Goal: Check status: Check status

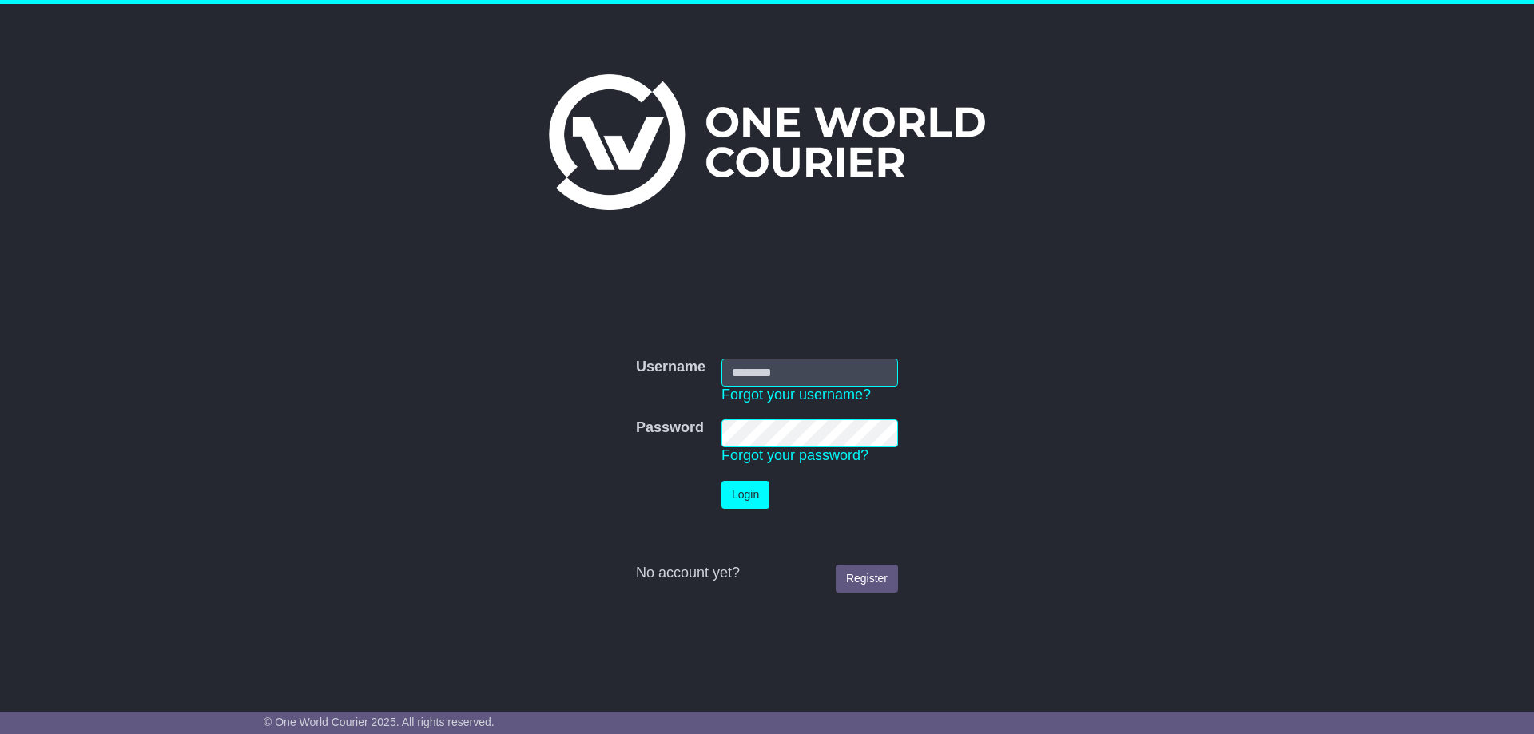
type input "**********"
click at [761, 491] on button "Login" at bounding box center [745, 495] width 48 height 28
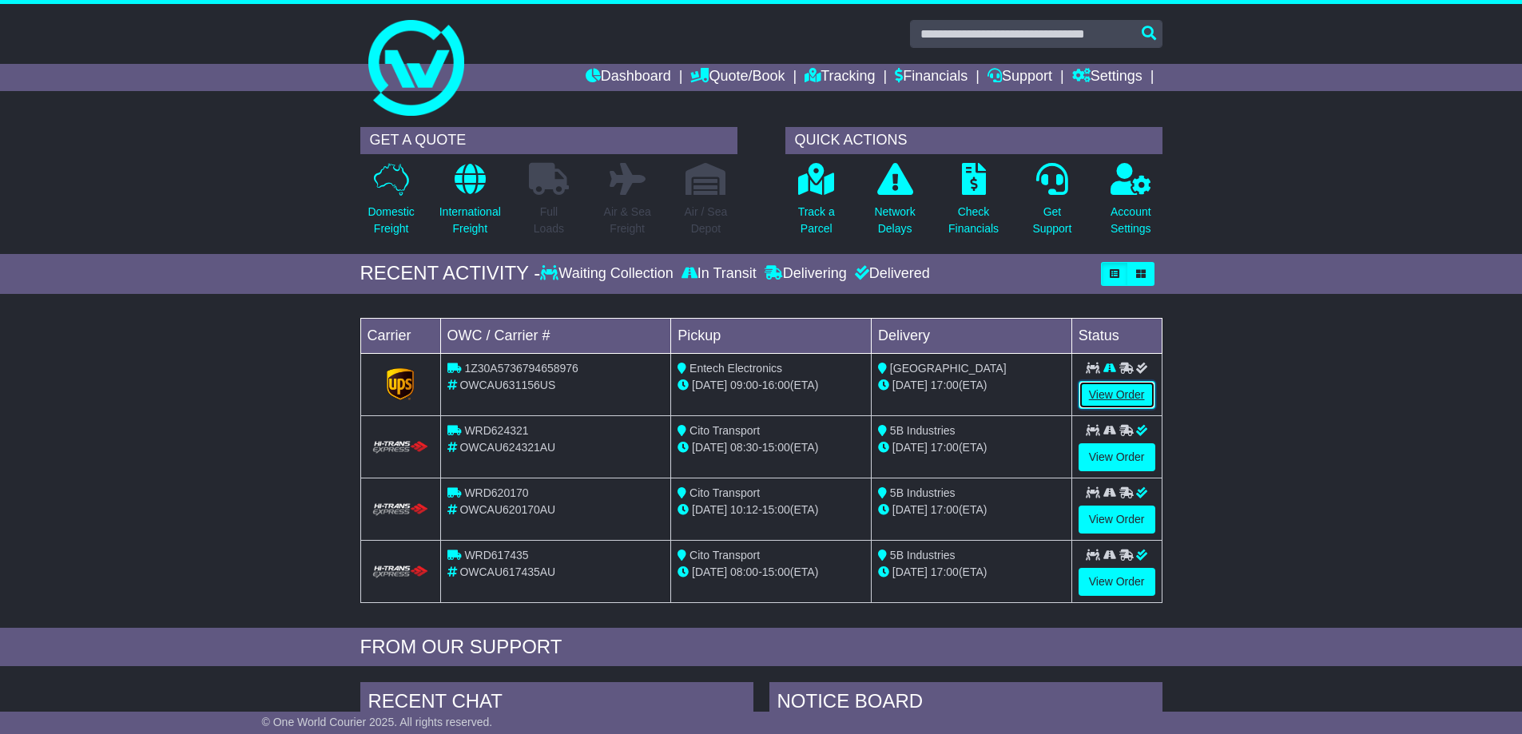
click at [1127, 395] on link "View Order" at bounding box center [1116, 395] width 77 height 28
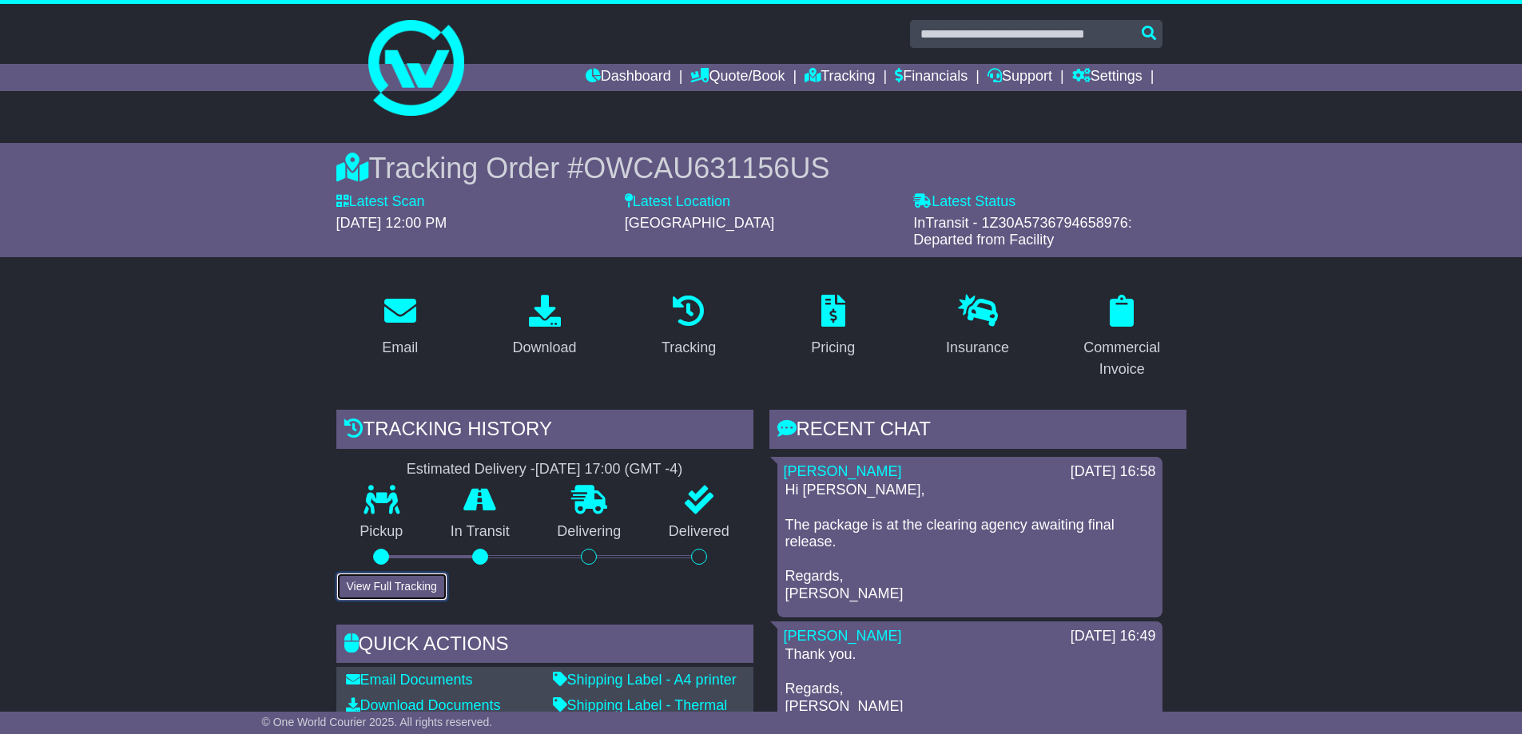
click at [401, 586] on button "View Full Tracking" at bounding box center [391, 587] width 111 height 28
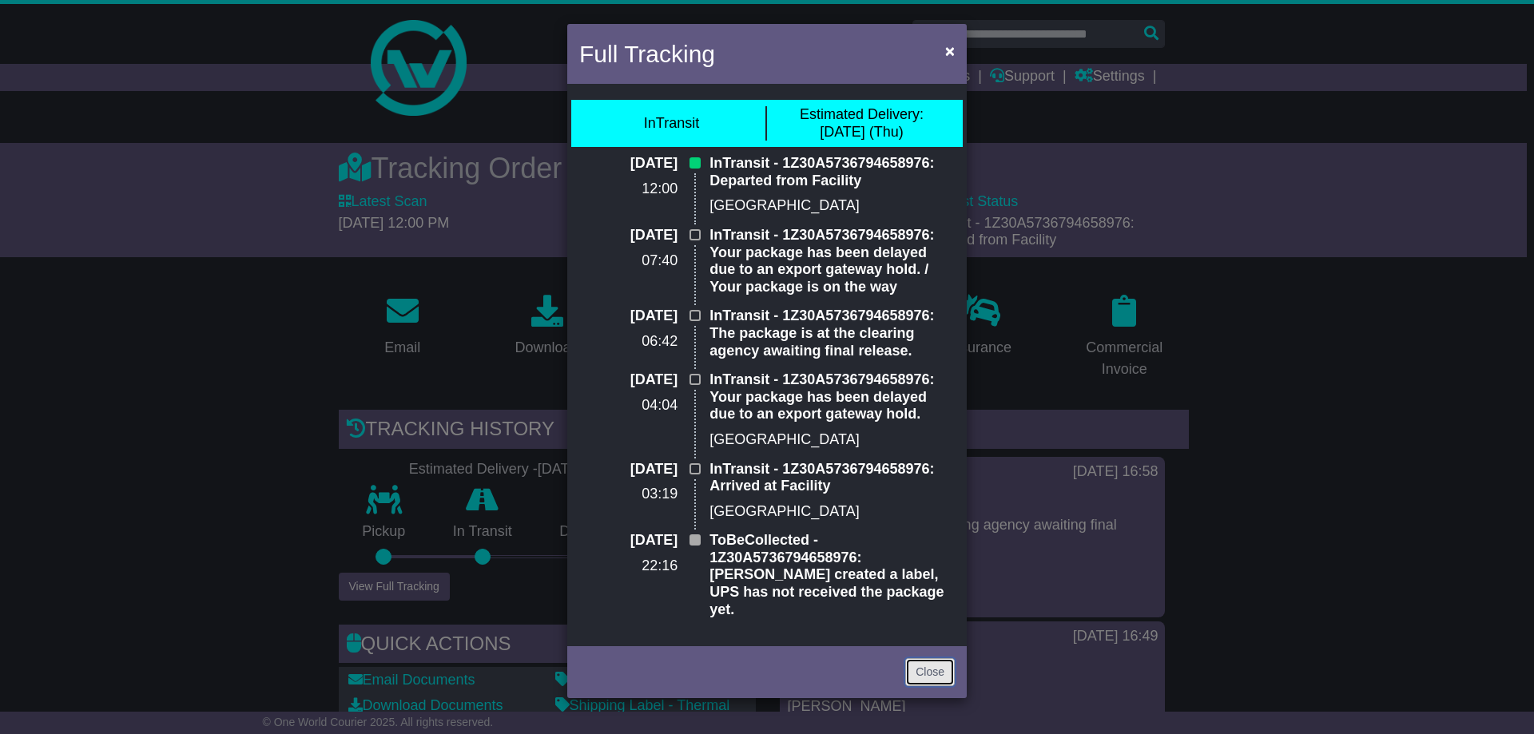
click at [924, 658] on link "Close" at bounding box center [930, 672] width 50 height 28
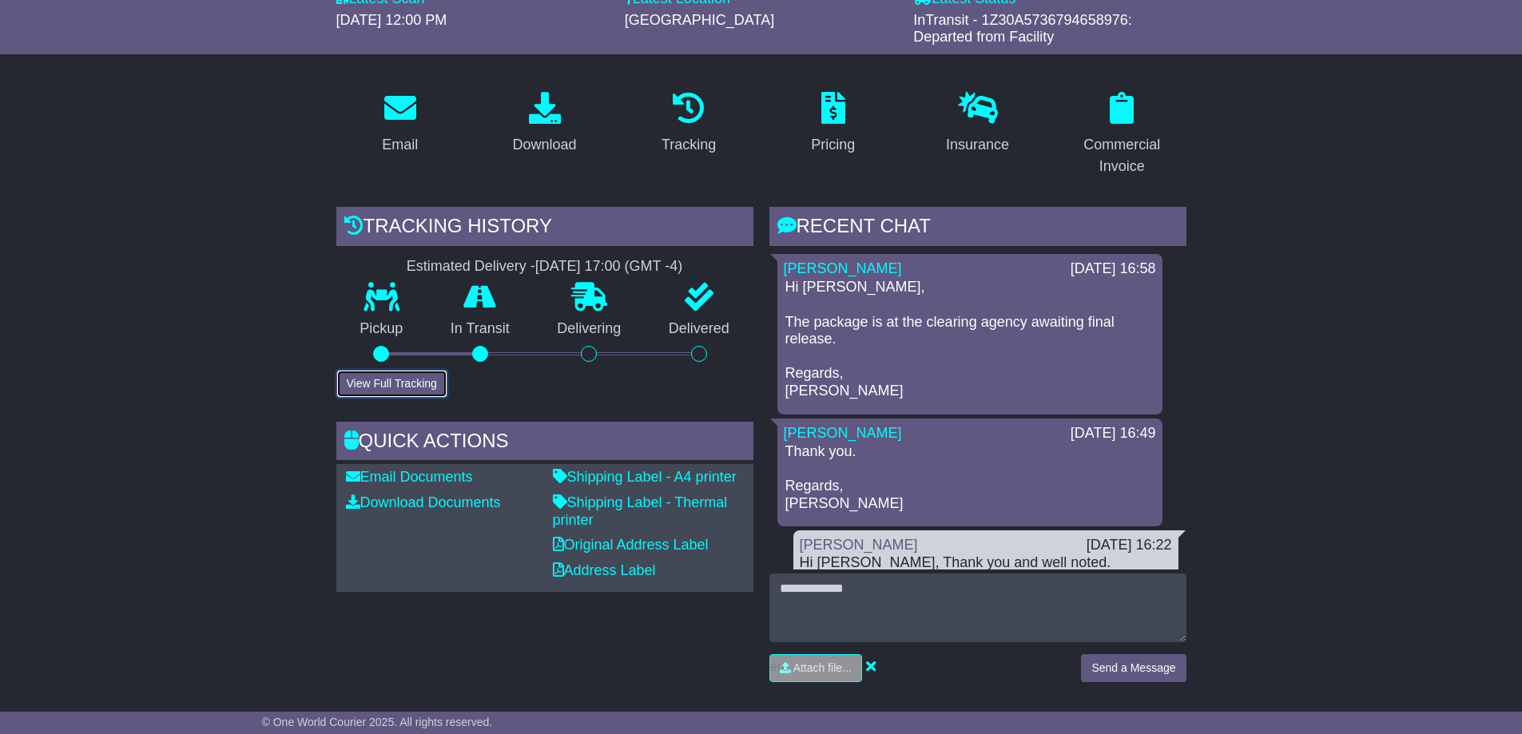
scroll to position [240, 0]
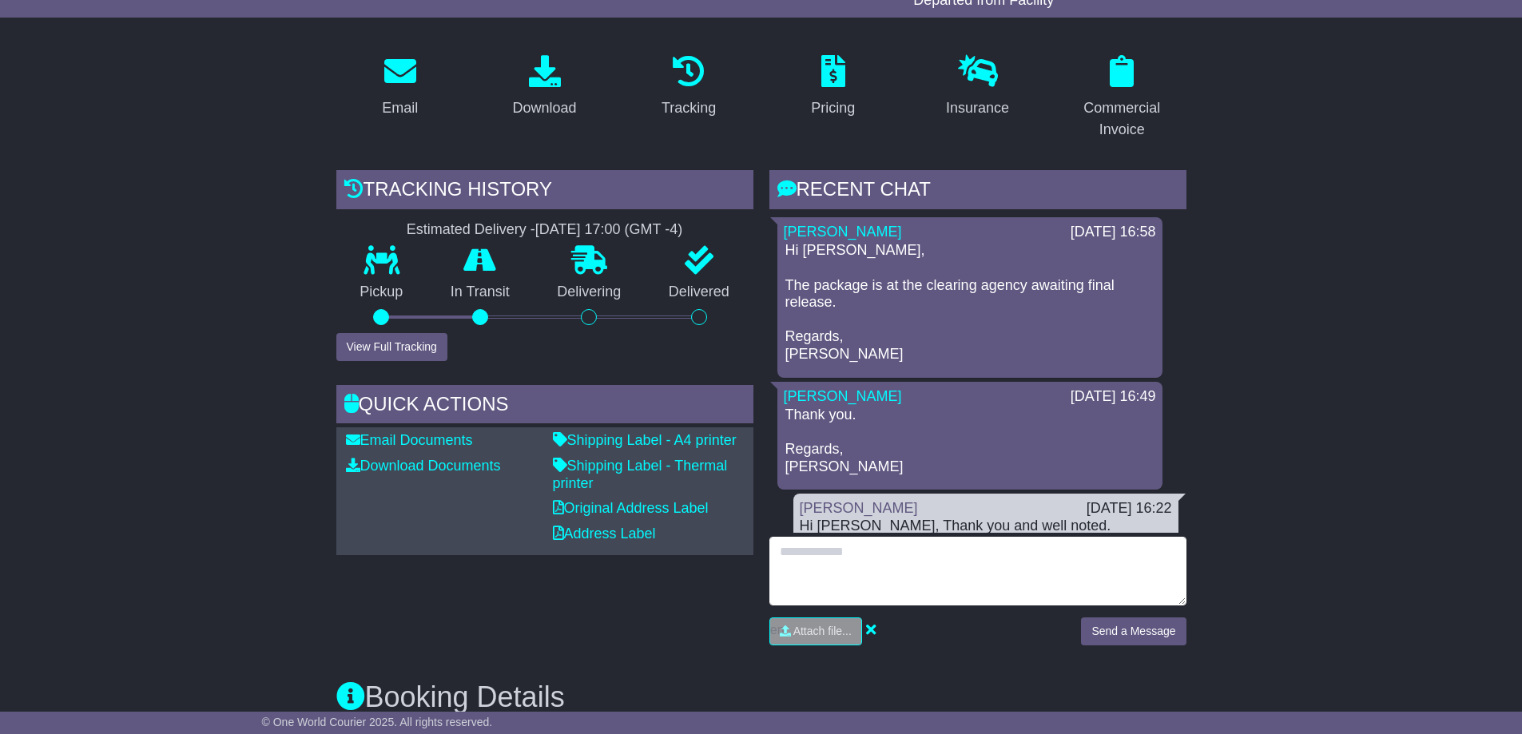
click at [1065, 558] on textarea at bounding box center [977, 571] width 417 height 69
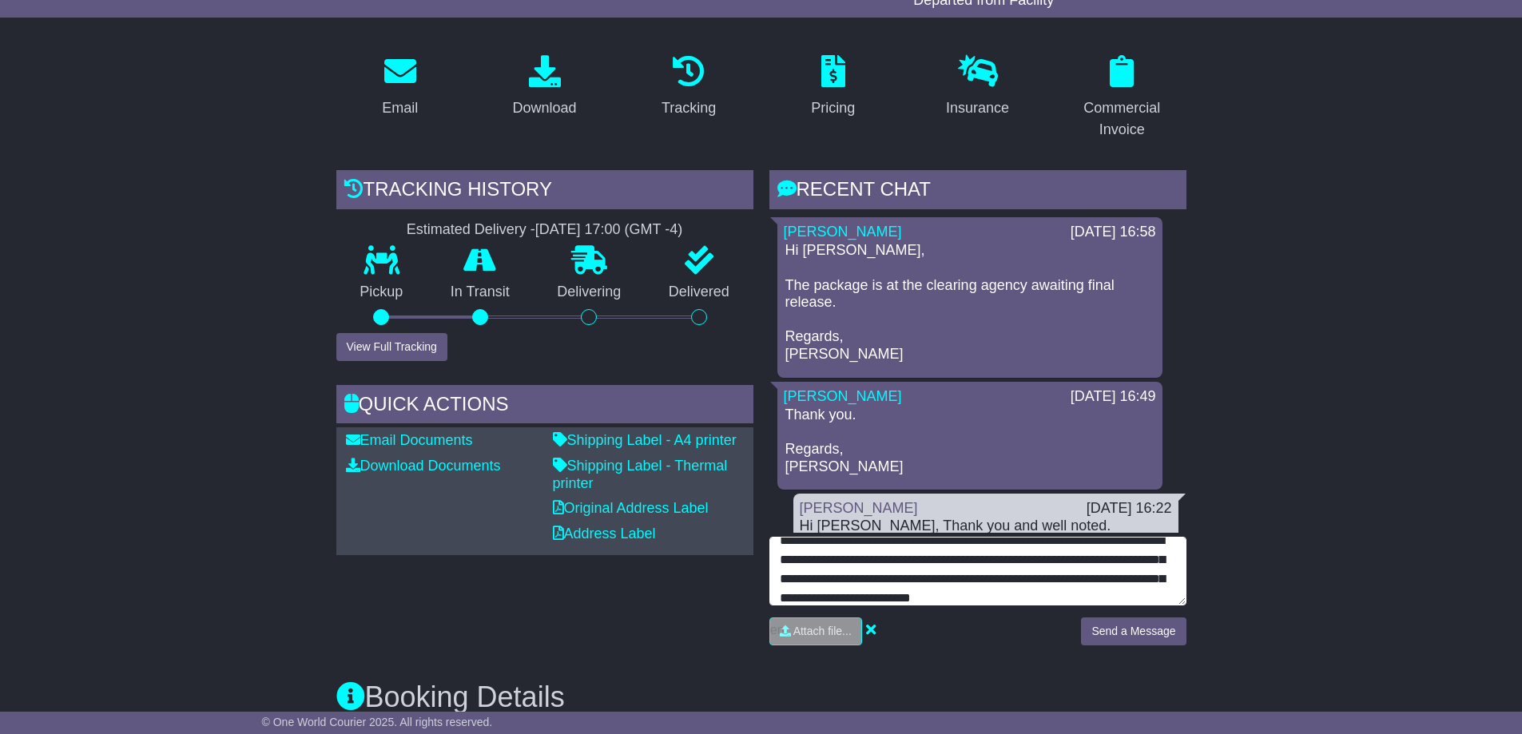
scroll to position [30, 0]
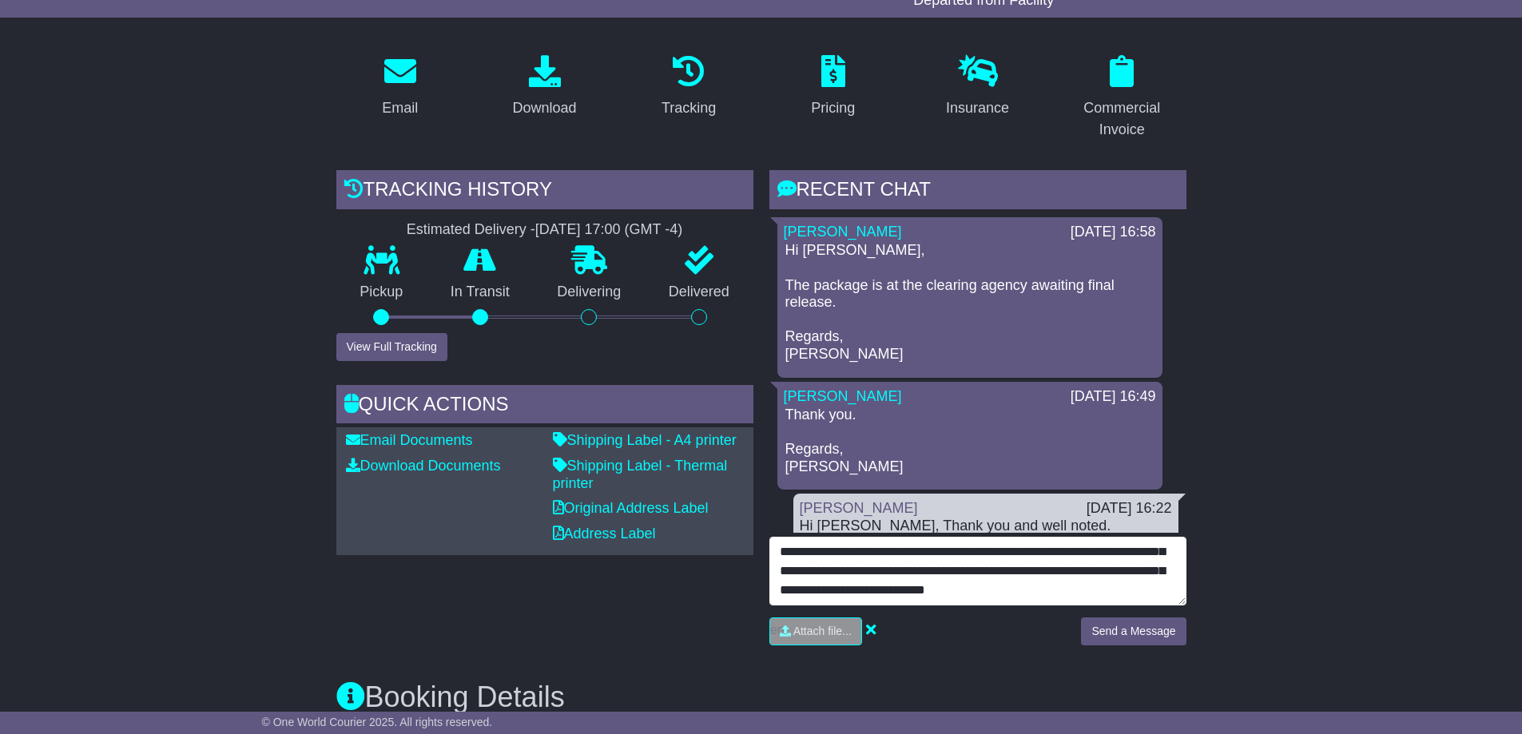
type textarea "**********"
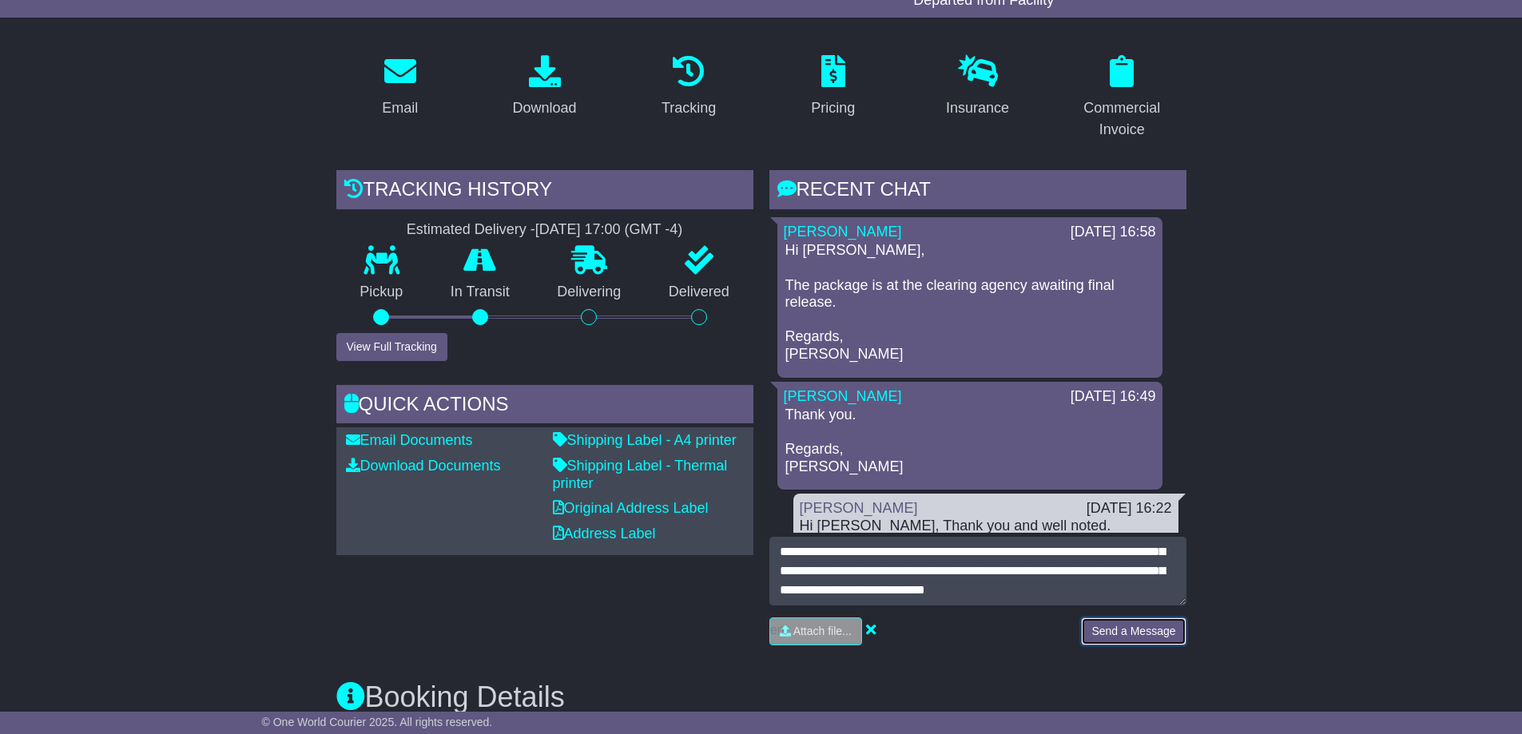
drag, startPoint x: 1111, startPoint y: 630, endPoint x: 1135, endPoint y: 606, distance: 34.5
click at [1110, 630] on button "Send a Message" at bounding box center [1133, 632] width 105 height 28
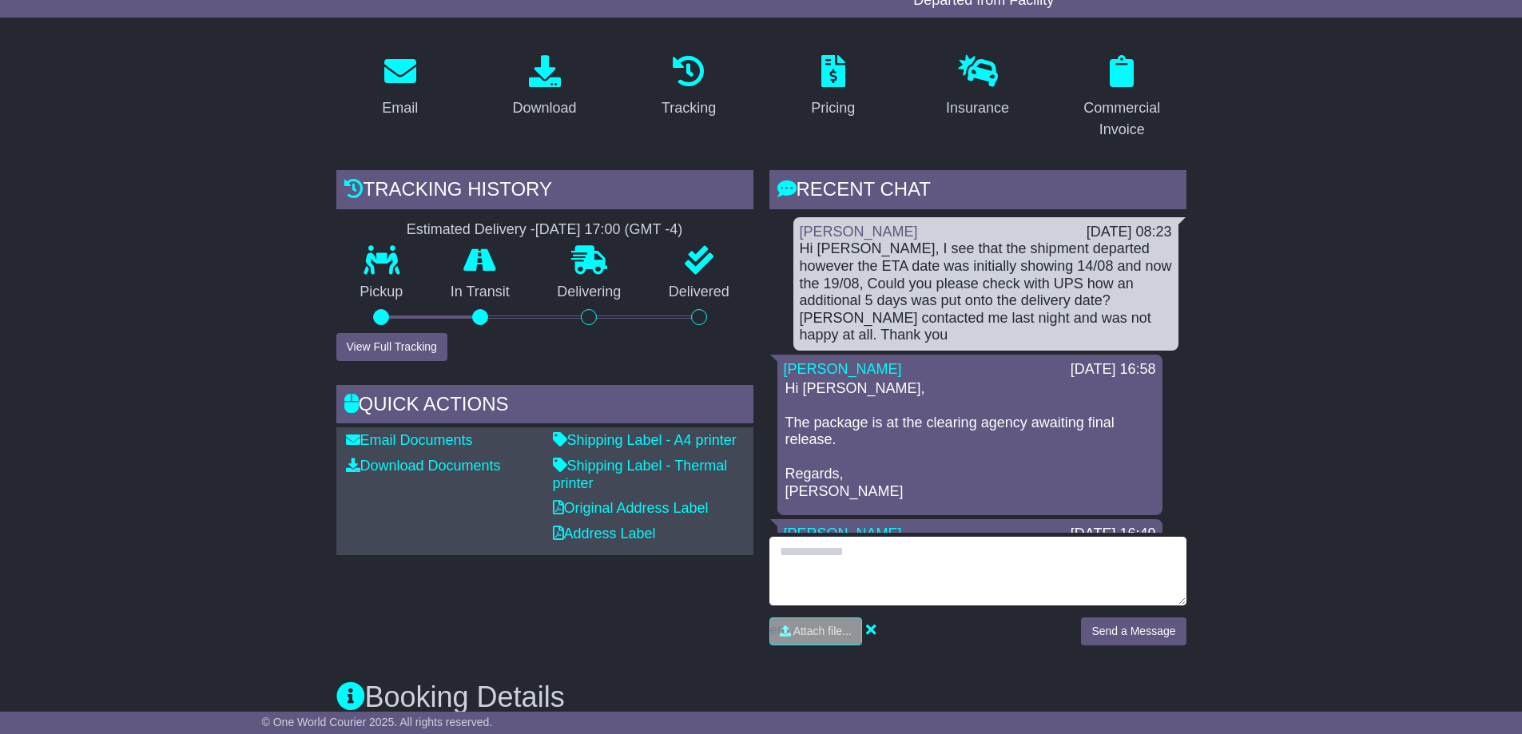
click at [982, 586] on textarea at bounding box center [977, 571] width 417 height 69
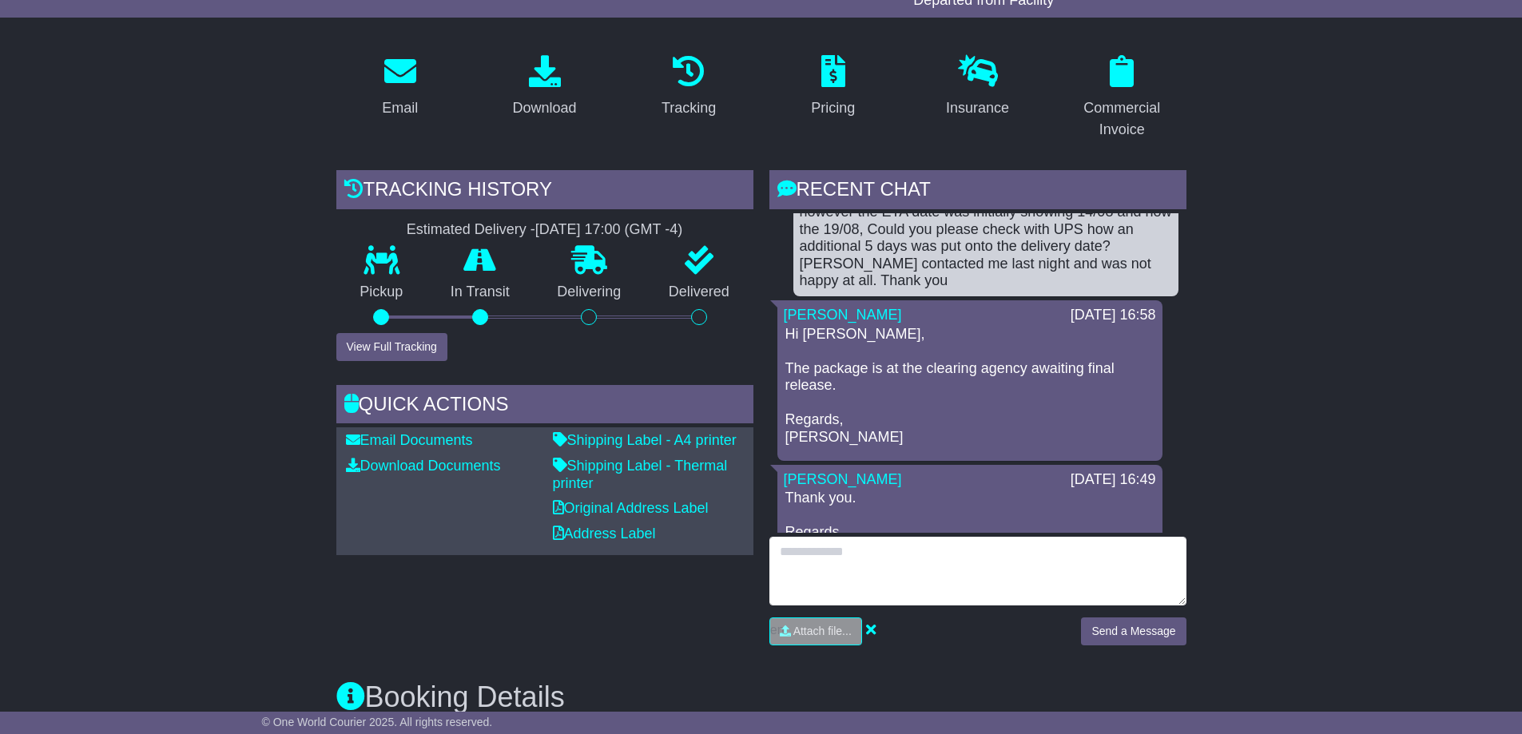
scroll to position [80, 0]
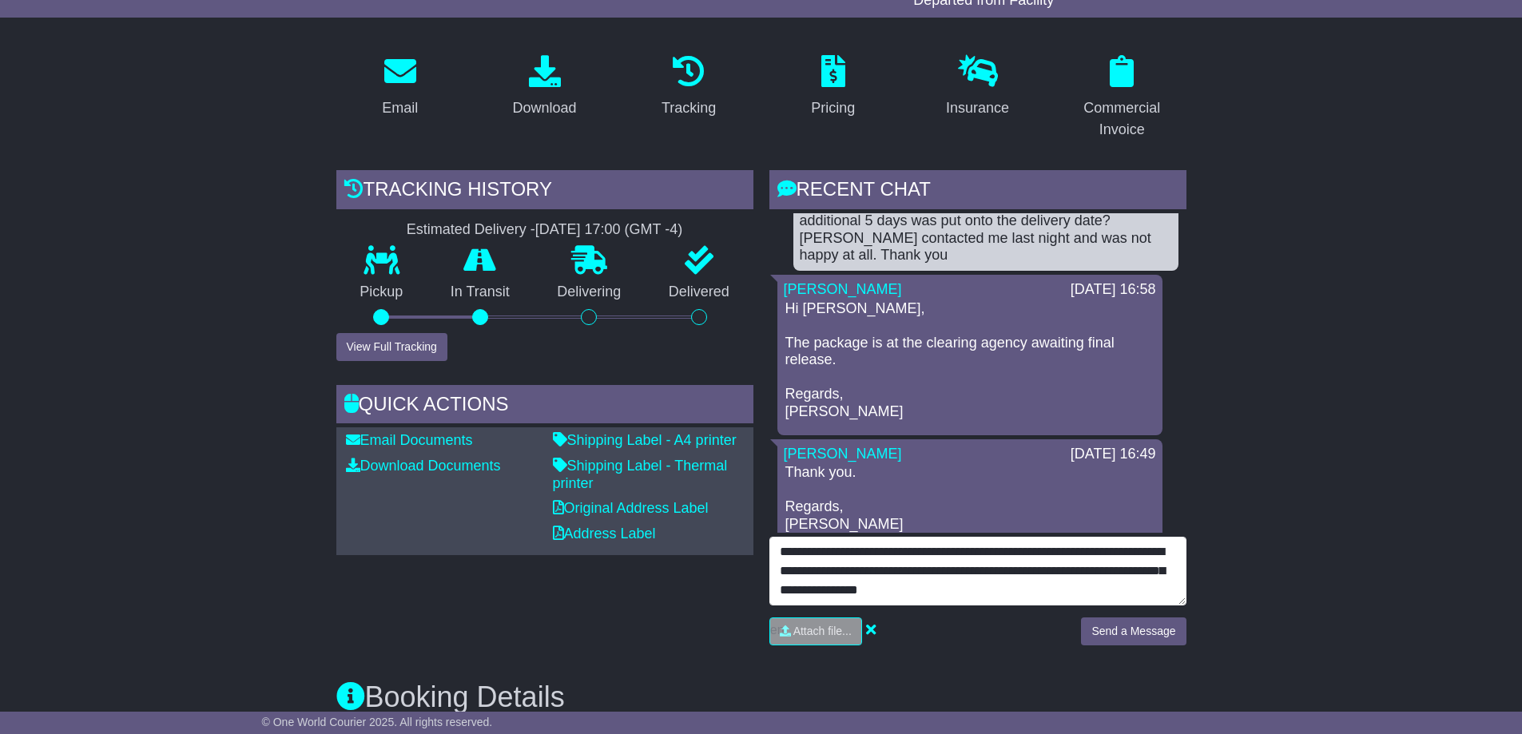
type textarea "**********"
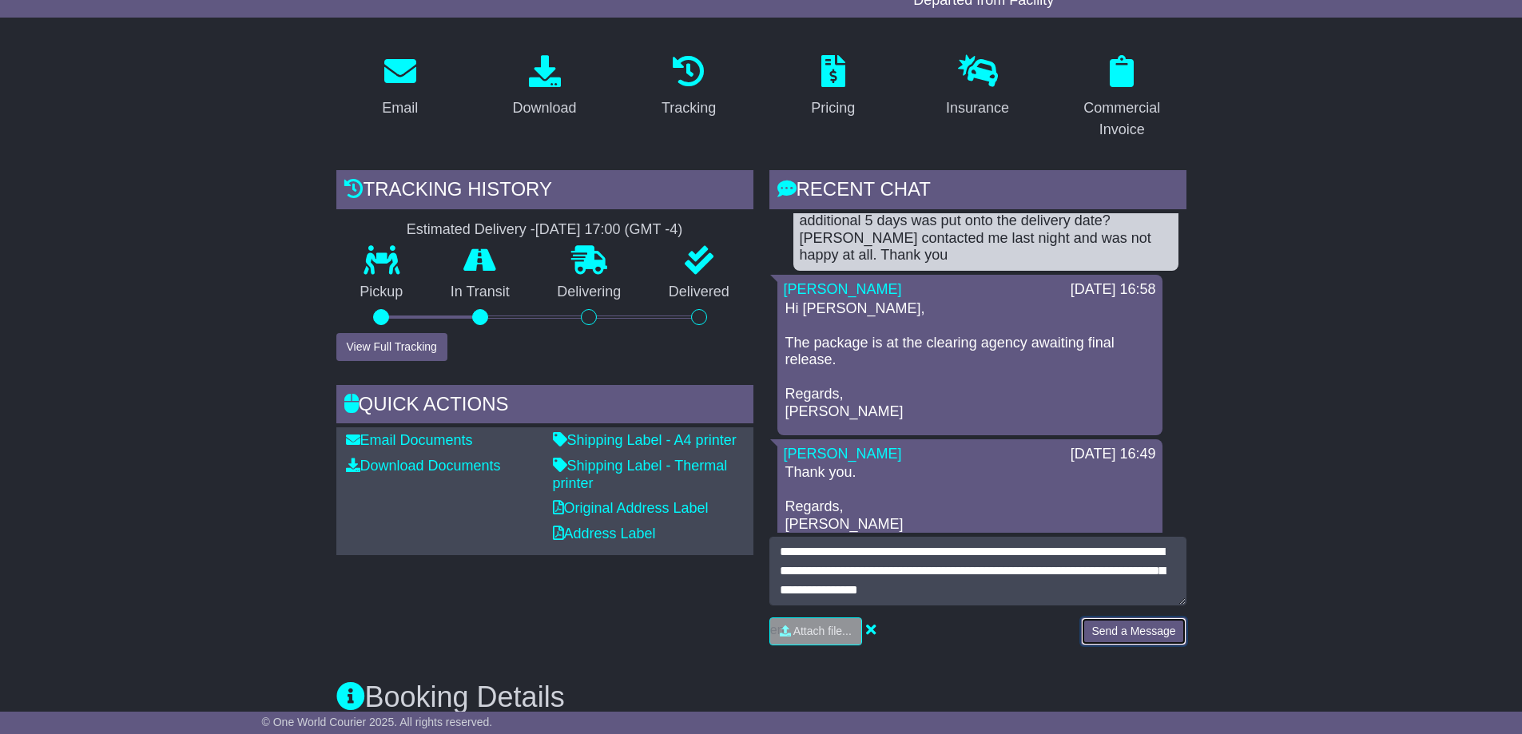
click at [1130, 631] on button "Send a Message" at bounding box center [1133, 632] width 105 height 28
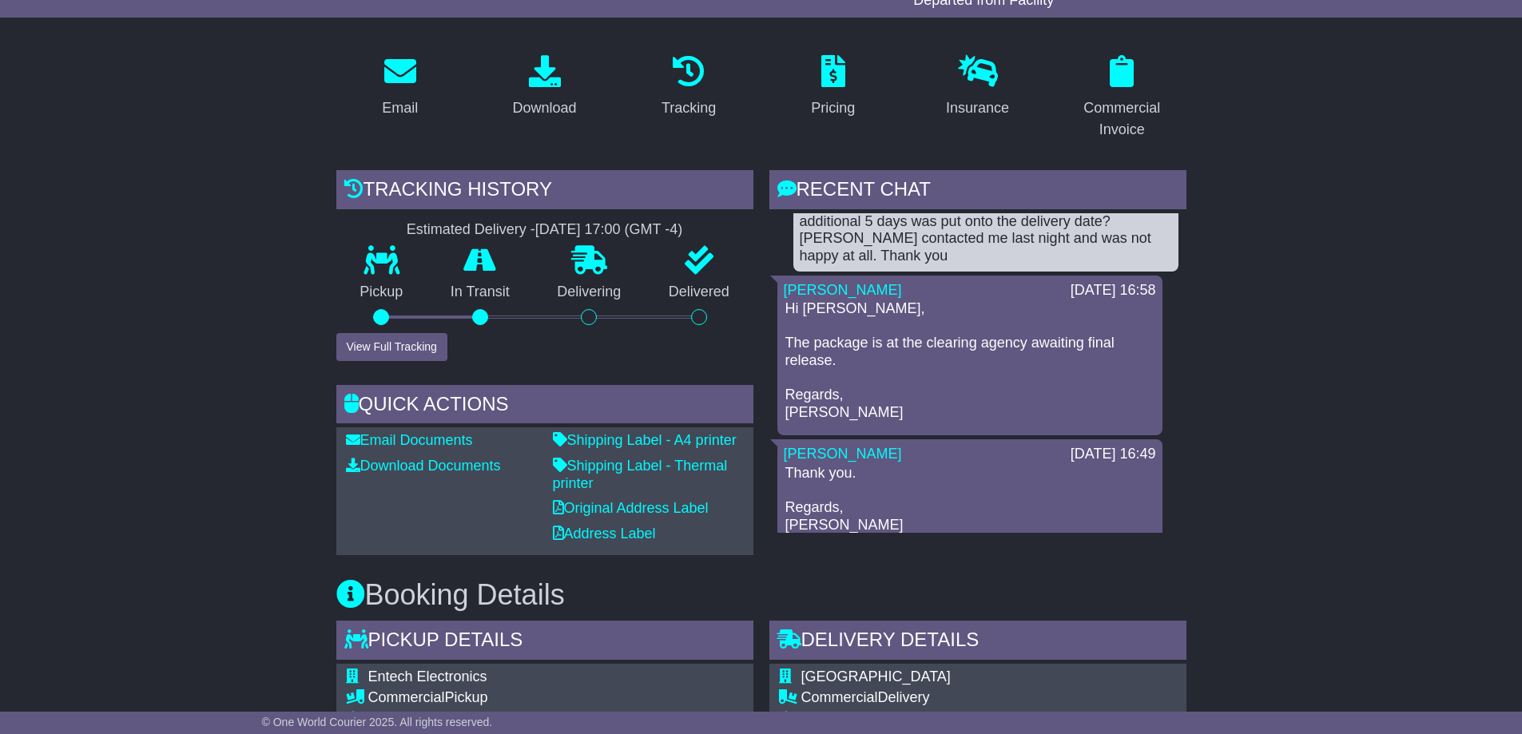
scroll to position [79, 0]
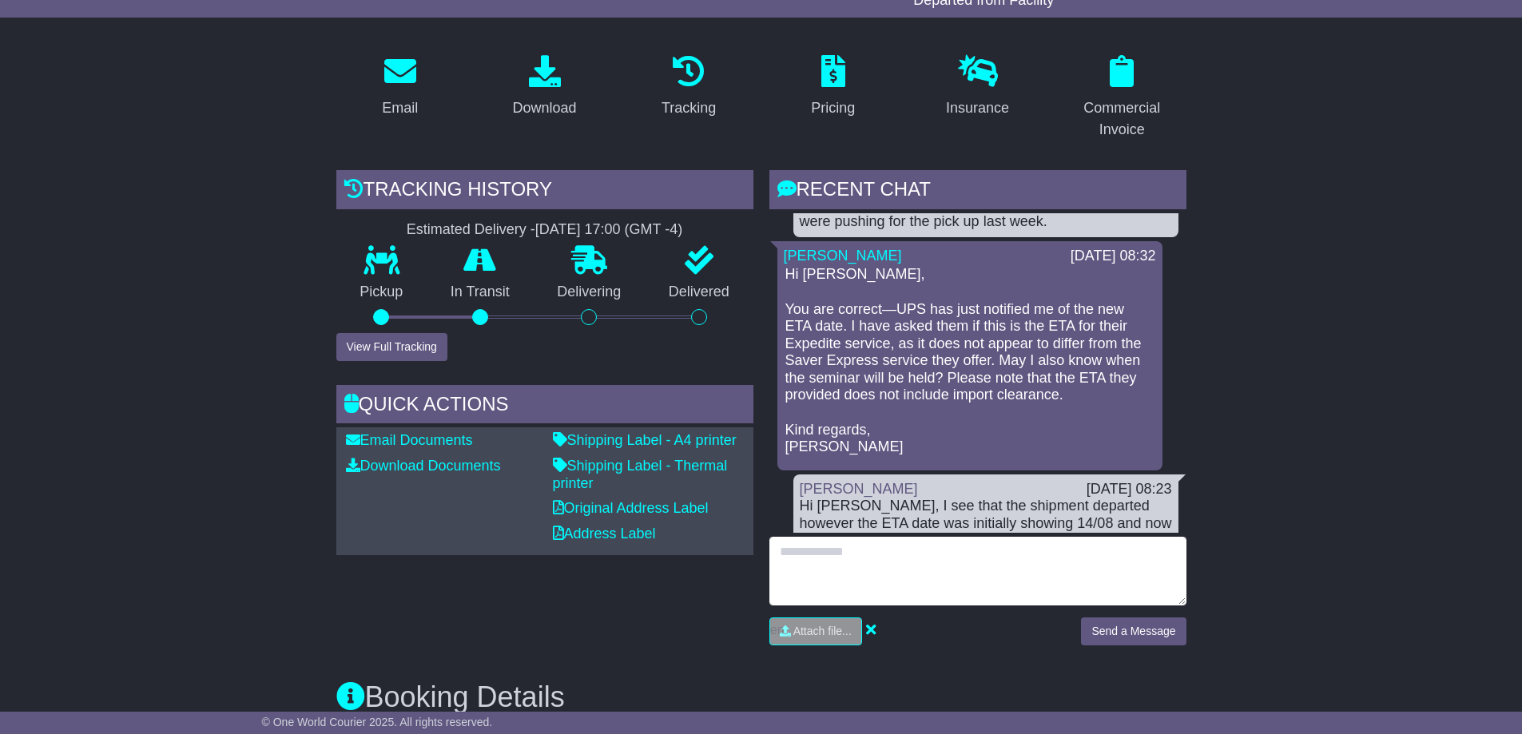
drag, startPoint x: 896, startPoint y: 578, endPoint x: 905, endPoint y: 571, distance: 11.4
click at [897, 578] on textarea at bounding box center [977, 571] width 417 height 69
type textarea "**********"
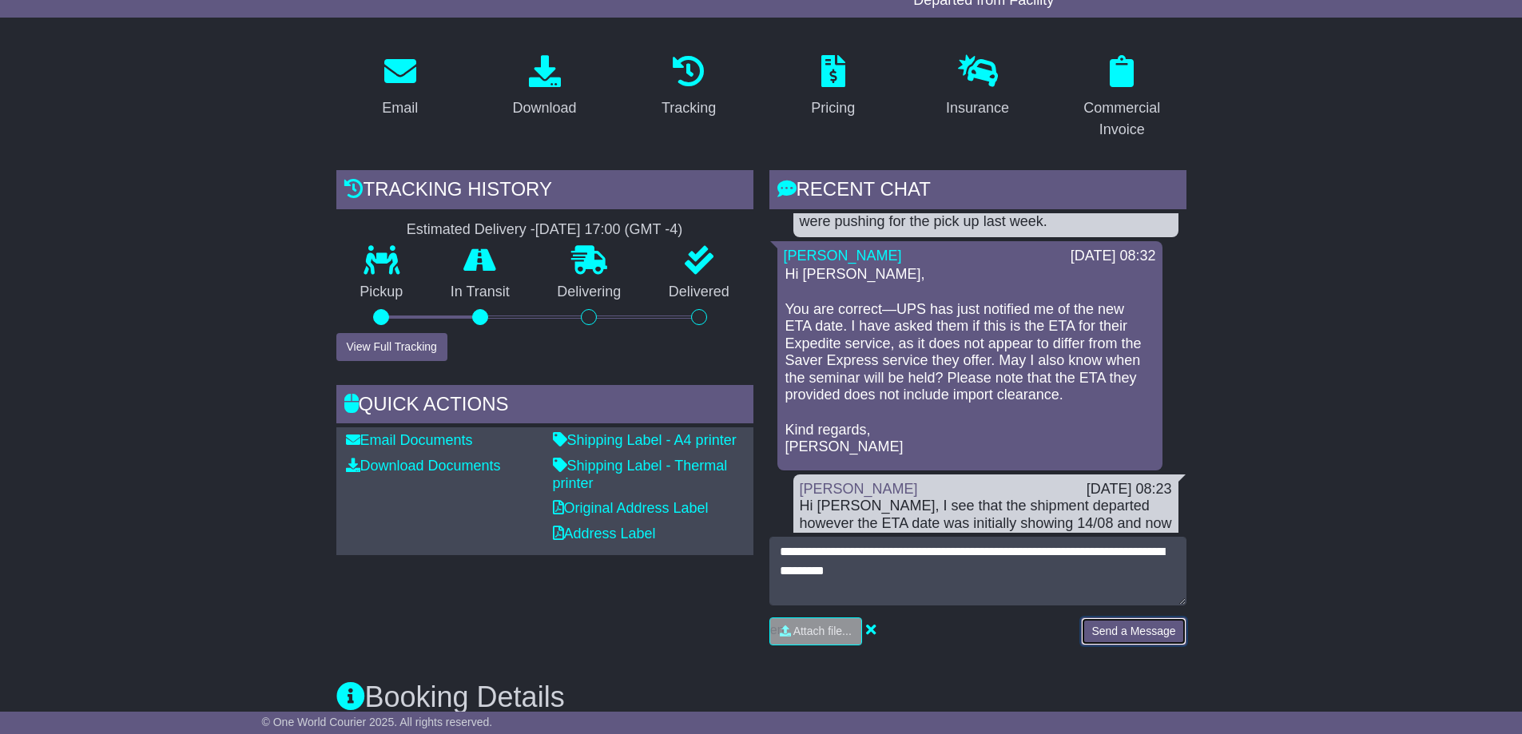
click at [1140, 638] on button "Send a Message" at bounding box center [1133, 632] width 105 height 28
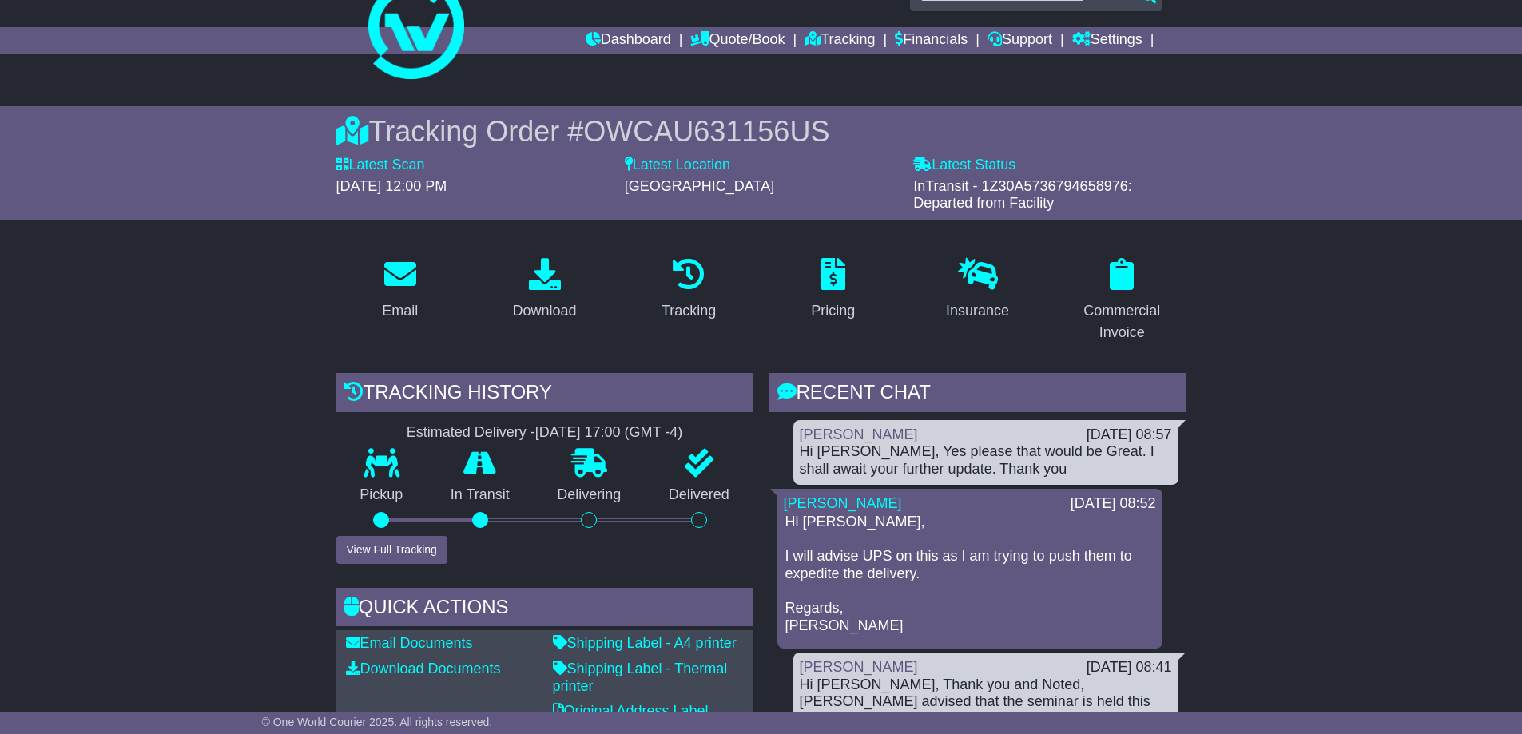
scroll to position [0, 0]
